Goal: Obtain resource: Download file/media

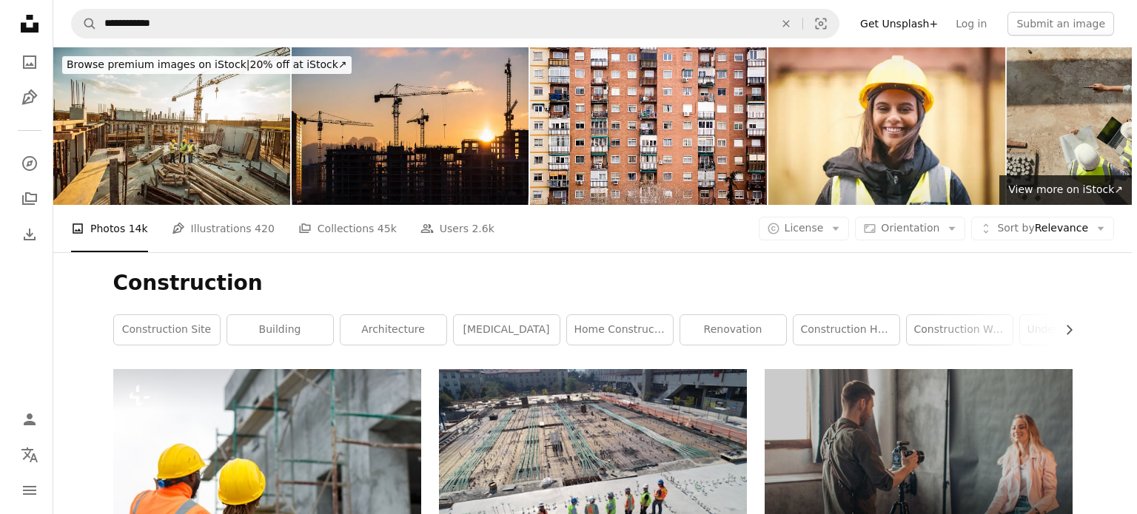
scroll to position [15838, 0]
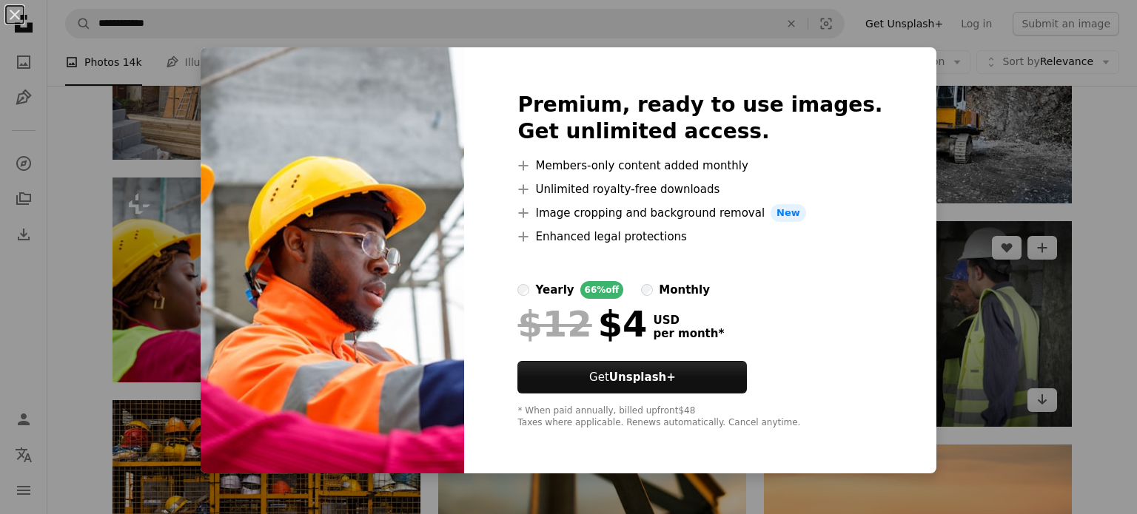
click at [147, 259] on div "An X shape Premium, ready to use images. Get unlimited access. A plus sign Memb…" at bounding box center [568, 257] width 1137 height 514
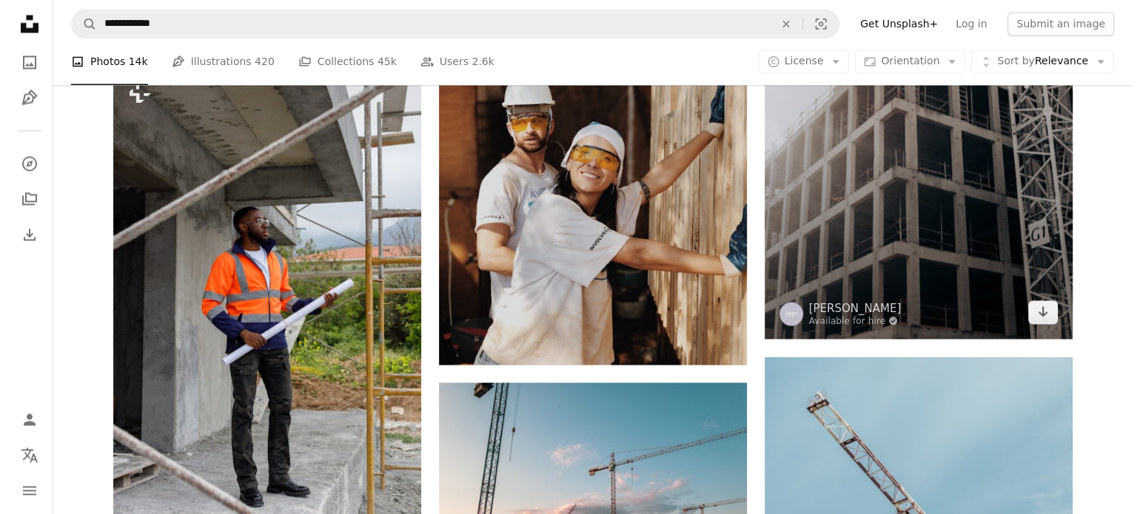
scroll to position [19464, 0]
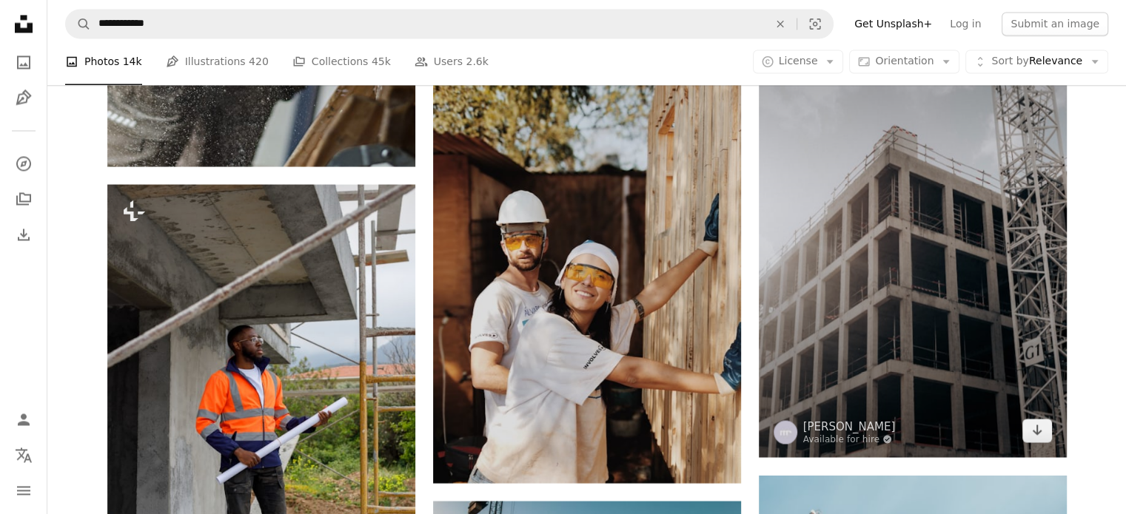
click at [913, 268] on img at bounding box center [913, 227] width 308 height 462
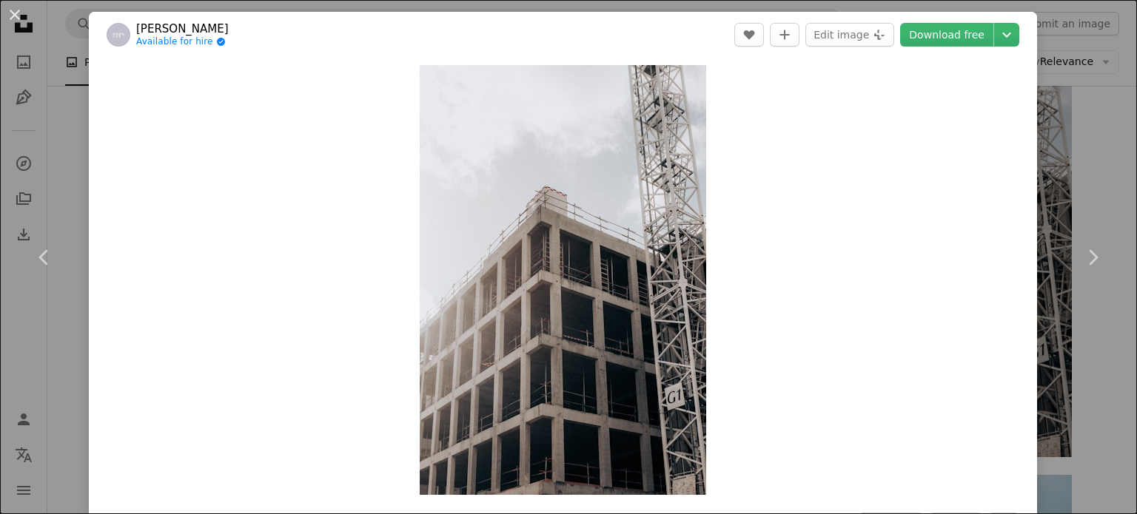
click at [1075, 214] on link "Chevron right" at bounding box center [1092, 258] width 89 height 142
click at [6, 16] on button "An X shape" at bounding box center [15, 15] width 18 height 18
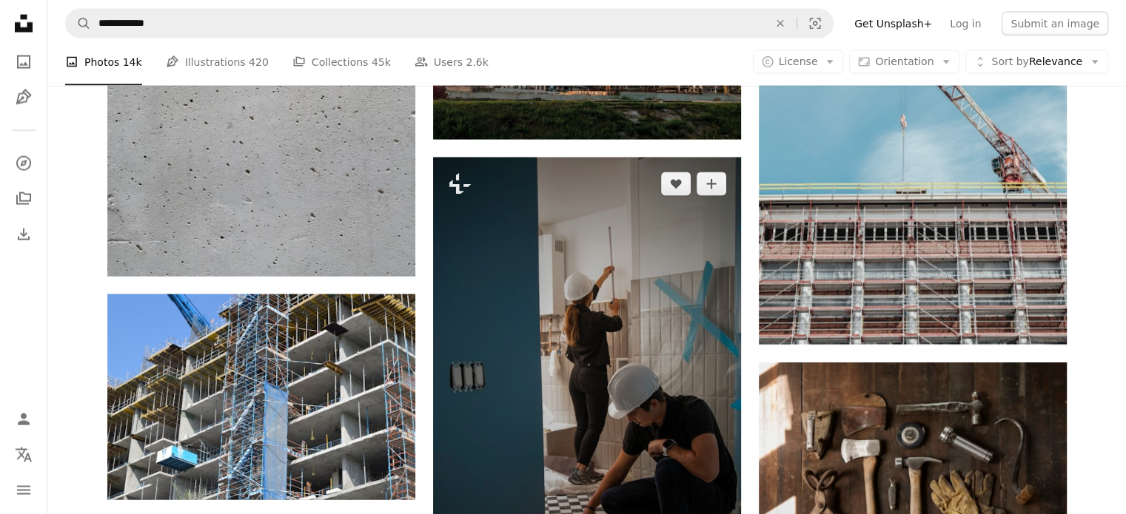
scroll to position [19835, 0]
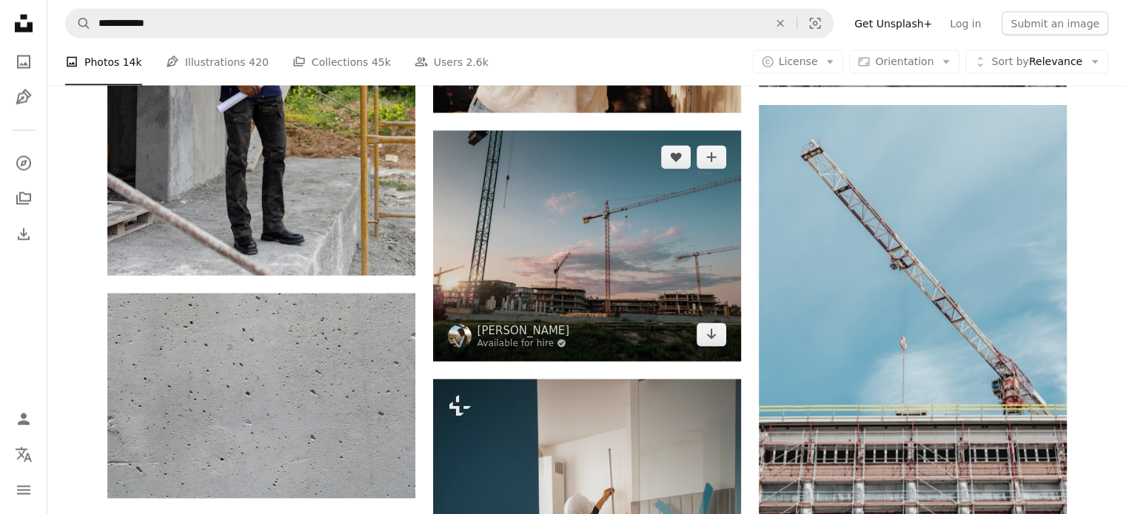
click at [580, 266] on img at bounding box center [587, 246] width 308 height 231
click at [543, 223] on img at bounding box center [587, 246] width 308 height 231
